Goal: Task Accomplishment & Management: Manage account settings

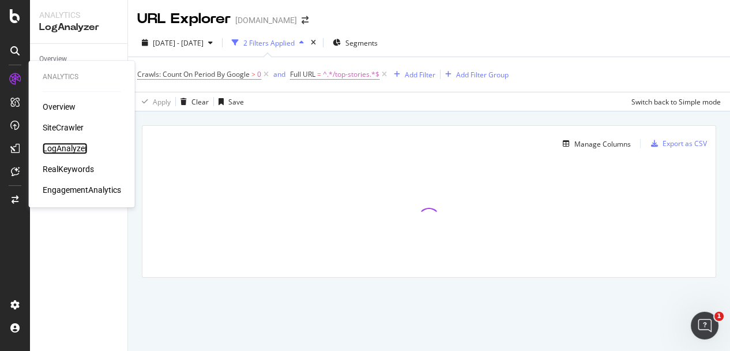
click at [70, 150] on div "LogAnalyzer" at bounding box center [65, 148] width 45 height 12
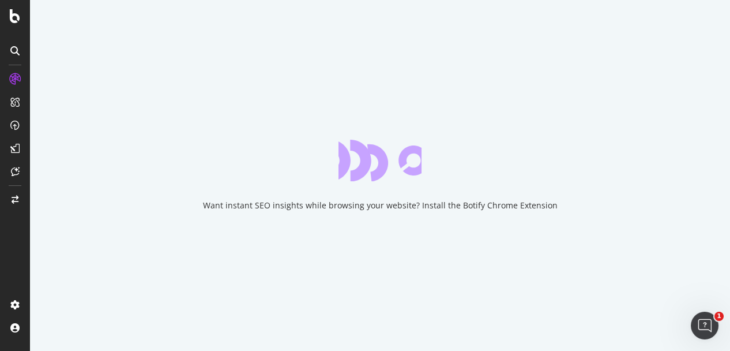
click at [603, 145] on div "Want instant SEO insights while browsing your website? Install the Botify Chrom…" at bounding box center [380, 175] width 700 height 351
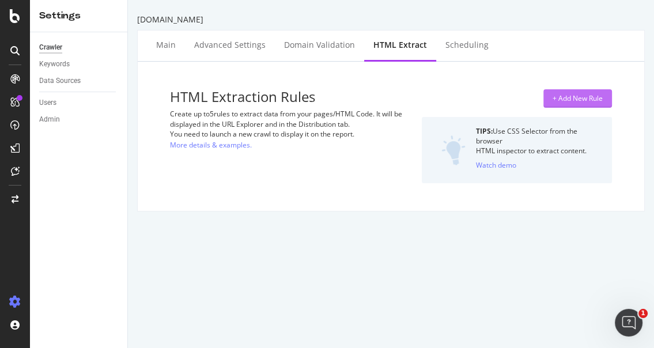
click at [557, 97] on div "+ Add New Rule" at bounding box center [578, 98] width 50 height 10
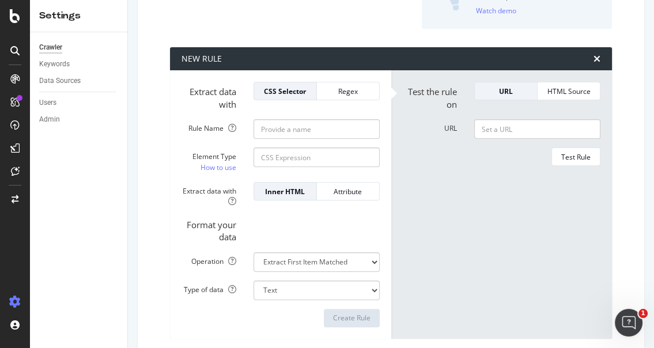
scroll to position [163, 0]
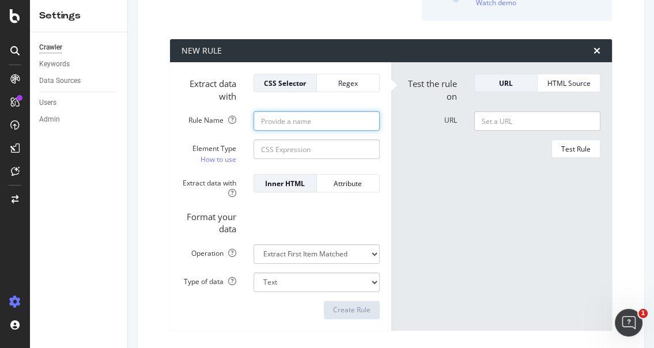
click at [275, 123] on input "Rule Name" at bounding box center [317, 121] width 126 height 20
type input "MSNBC"
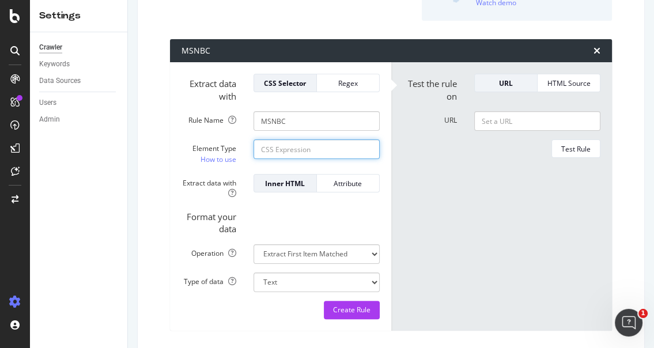
click at [281, 152] on input "Element Type How to use" at bounding box center [317, 150] width 126 height 20
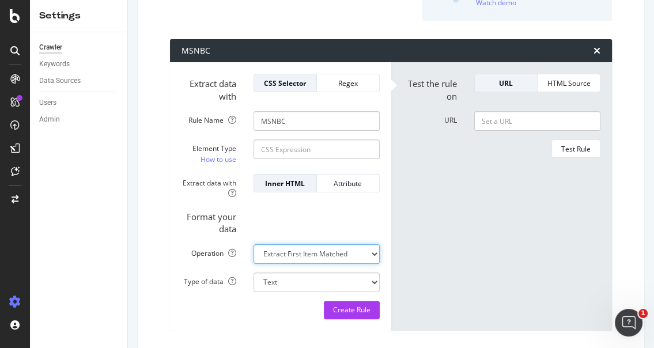
click at [304, 255] on select "Extract First Item Matched Extract First 3 Items Matched Count Number of Occure…" at bounding box center [317, 254] width 126 height 20
click at [423, 259] on form "Test the rule on URL HTML Source URL Test Rule" at bounding box center [502, 196] width 198 height 245
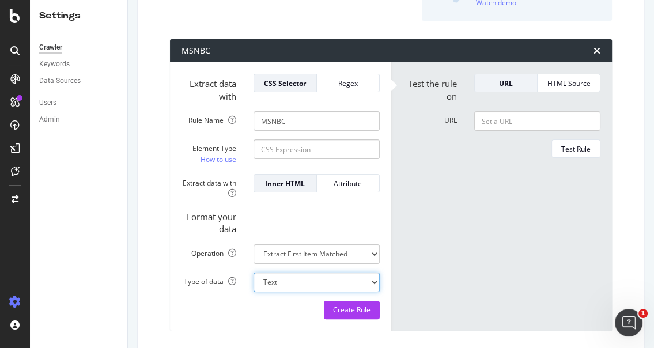
click at [282, 279] on select "Text Integer number Floating point number Date" at bounding box center [317, 283] width 126 height 20
click at [444, 262] on form "Test the rule on URL HTML Source URL Test Rule" at bounding box center [502, 196] width 198 height 245
click at [227, 160] on link "How to use" at bounding box center [219, 159] width 36 height 12
drag, startPoint x: 43, startPoint y: 191, endPoint x: 74, endPoint y: 103, distance: 93.0
click at [43, 191] on div "Crawler Keywords Data Sources Users Admin" at bounding box center [78, 190] width 97 height 316
